Goal: Task Accomplishment & Management: Complete application form

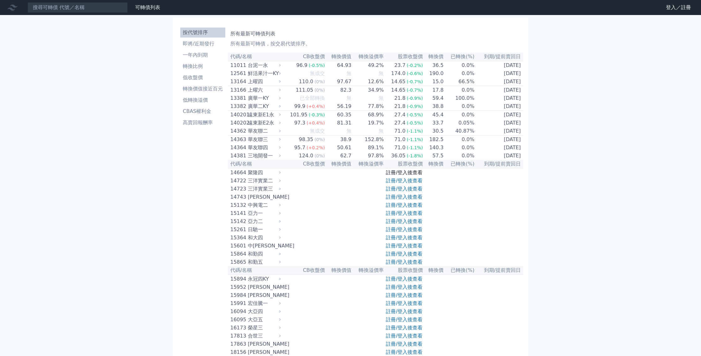
click at [412, 173] on link "註冊/登入後查看" at bounding box center [404, 173] width 37 height 6
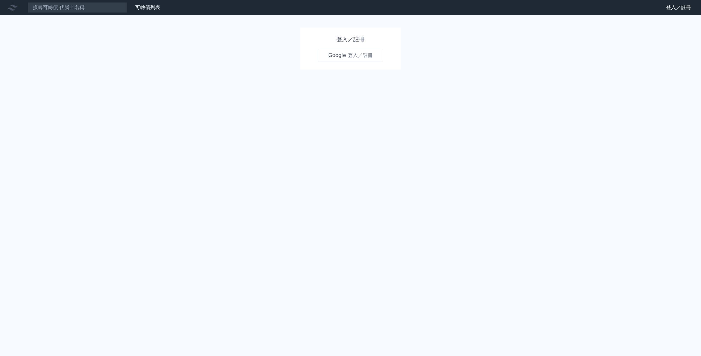
click at [353, 57] on link "Google 登入／註冊" at bounding box center [350, 55] width 65 height 13
